Goal: Task Accomplishment & Management: Use online tool/utility

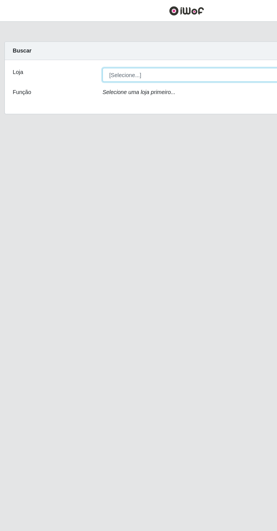
click at [166, 49] on select "[Selecione...] Extrabom - Loja 05 [GEOGRAPHIC_DATA]" at bounding box center [170, 54] width 184 height 10
select select "494"
click at [78, 49] on select "[Selecione...] Extrabom - Loja 05 [GEOGRAPHIC_DATA]" at bounding box center [170, 54] width 184 height 10
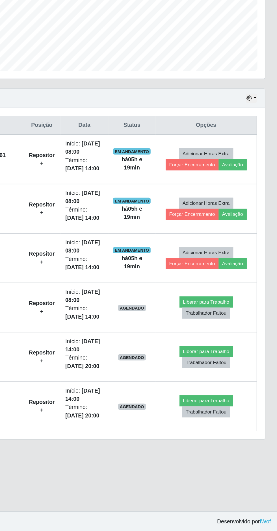
scroll to position [52, 0]
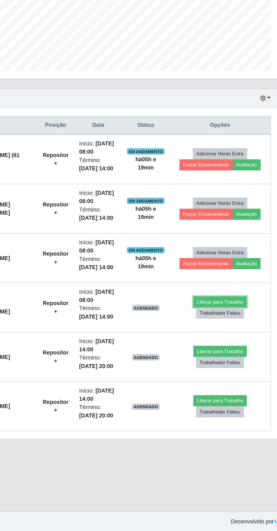
click at [235, 363] on button "Liberar para Trabalho" at bounding box center [226, 367] width 38 height 8
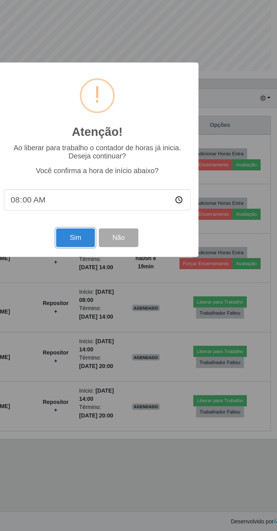
click at [127, 324] on button "Sim" at bounding box center [122, 321] width 27 height 13
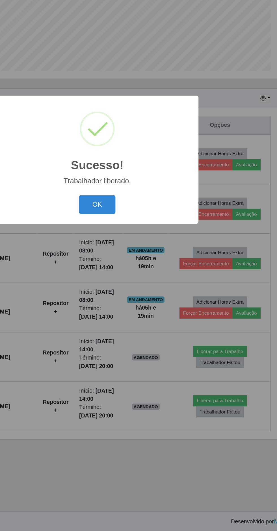
click at [138, 300] on button "OK" at bounding box center [138, 297] width 26 height 13
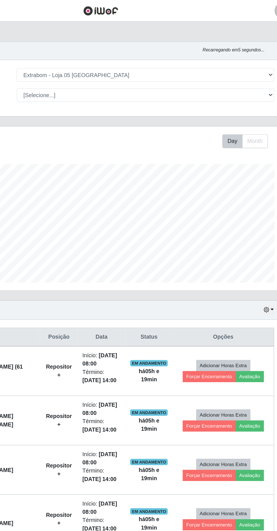
scroll to position [0, 0]
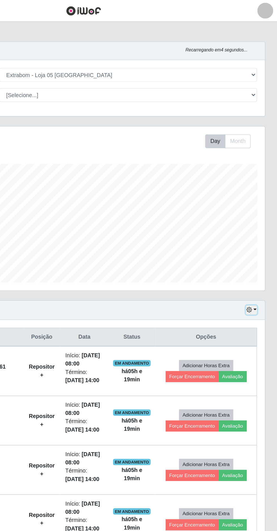
click at [261, 220] on button "button" at bounding box center [258, 221] width 8 height 6
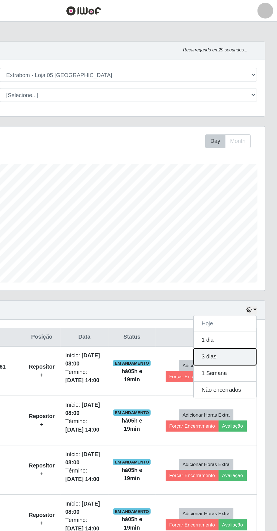
click at [245, 256] on button "3 dias" at bounding box center [239, 255] width 45 height 12
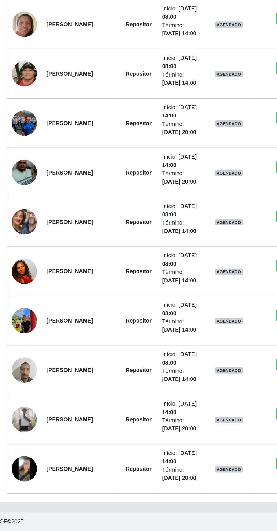
scroll to position [478, 0]
click at [30, 365] on img at bounding box center [27, 345] width 18 height 40
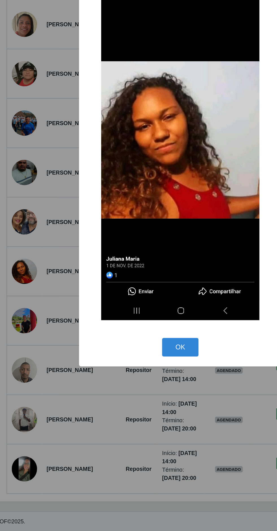
click at [143, 399] on button "OK" at bounding box center [138, 399] width 26 height 13
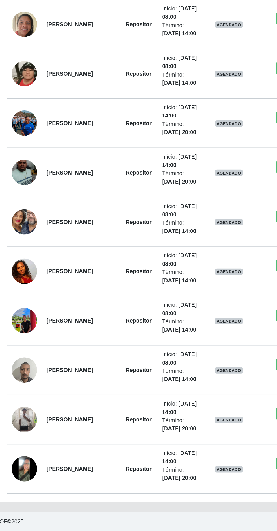
scroll to position [588, 0]
click at [30, 403] on img at bounding box center [27, 415] width 18 height 24
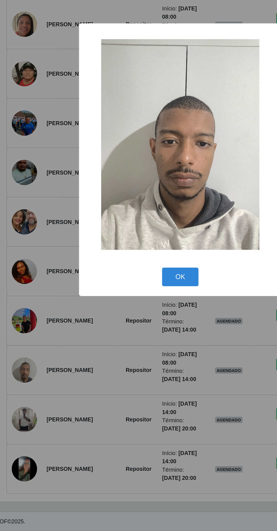
click at [147, 345] on button "OK" at bounding box center [138, 348] width 26 height 13
